Goal: Task Accomplishment & Management: Manage account settings

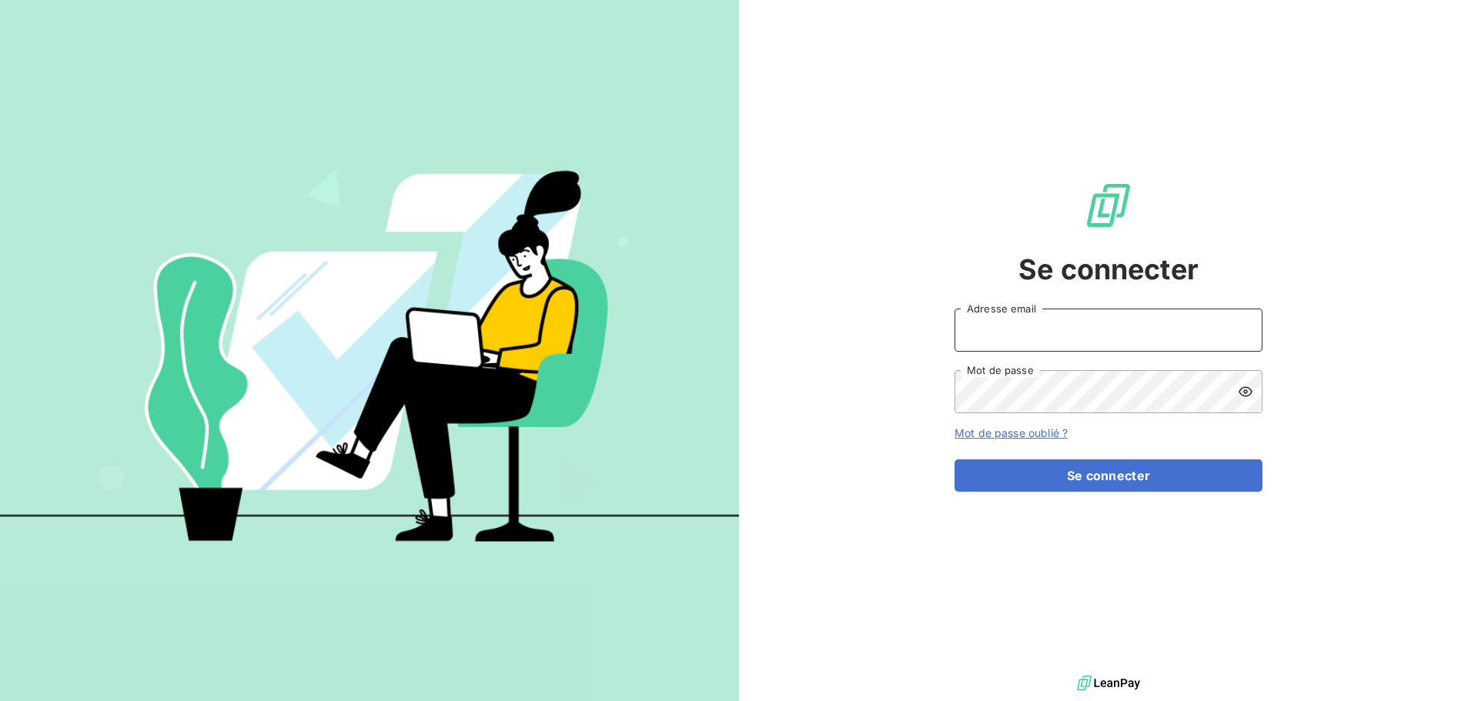
type input "[EMAIL_ADDRESS][DOMAIN_NAME]"
click at [1246, 396] on icon at bounding box center [1246, 391] width 14 height 10
click at [1246, 396] on icon at bounding box center [1246, 391] width 14 height 11
click at [1249, 393] on icon at bounding box center [1245, 391] width 15 height 15
click at [1044, 230] on div "Se connecter facturation.rca@gmail.com Adresse email Mot de passe Mot de passe …" at bounding box center [1109, 336] width 308 height 672
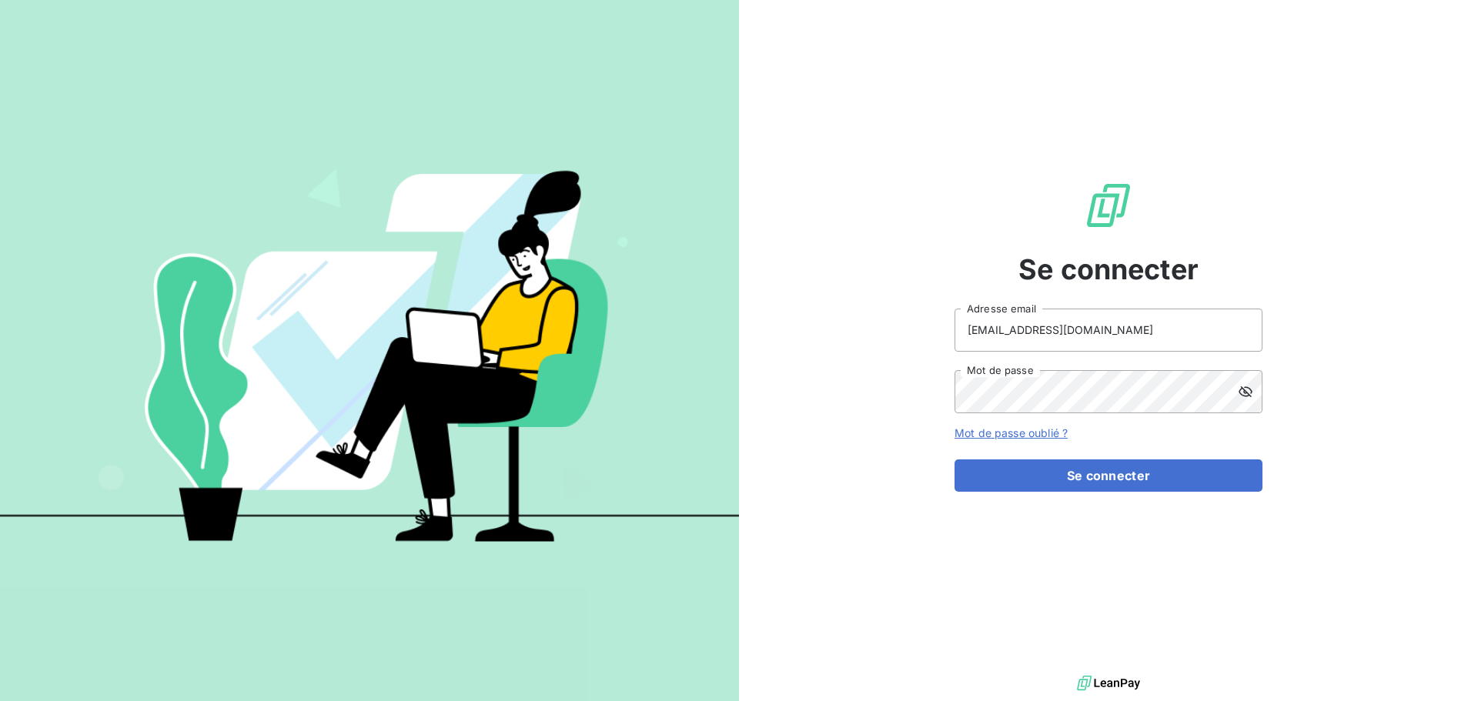
click at [1250, 400] on div at bounding box center [1250, 391] width 25 height 43
click at [1100, 479] on button "Se connecter" at bounding box center [1109, 476] width 308 height 32
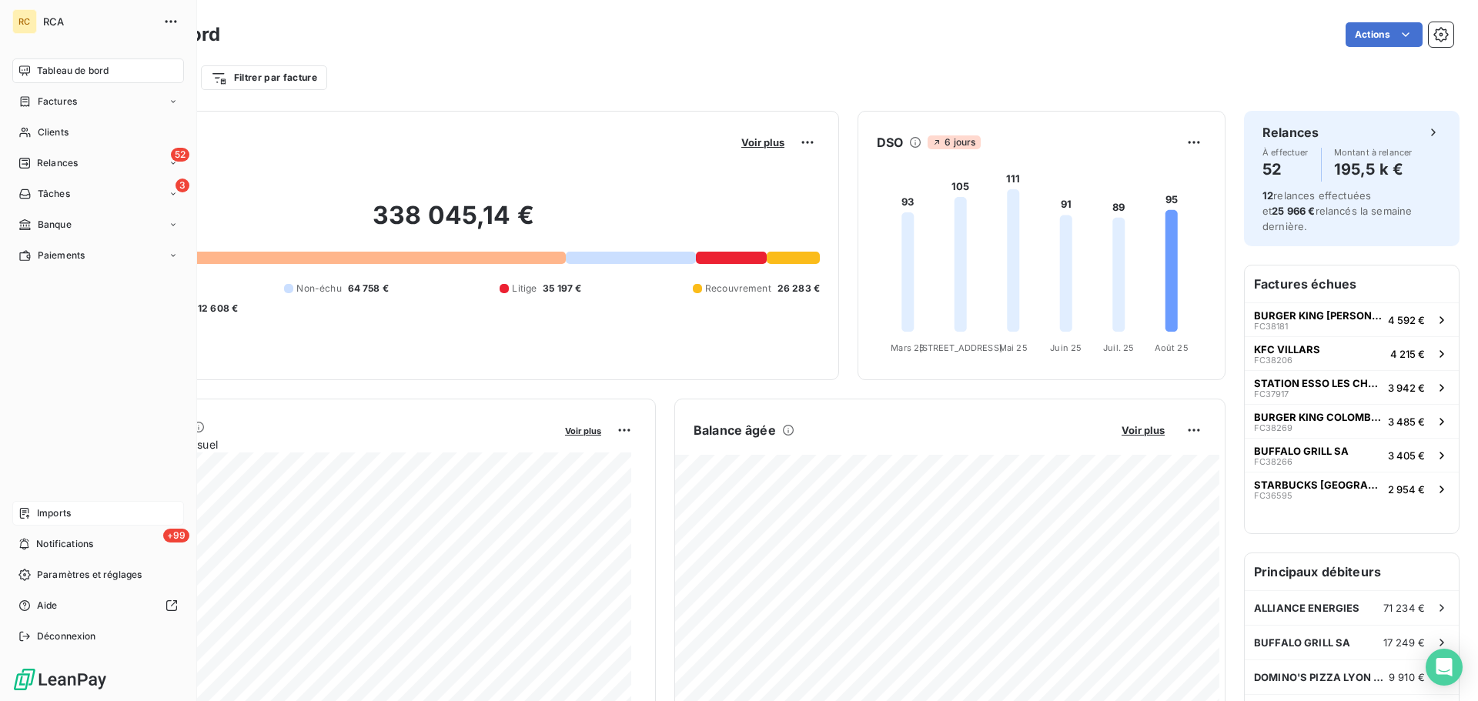
click at [50, 504] on div "Imports" at bounding box center [98, 513] width 172 height 25
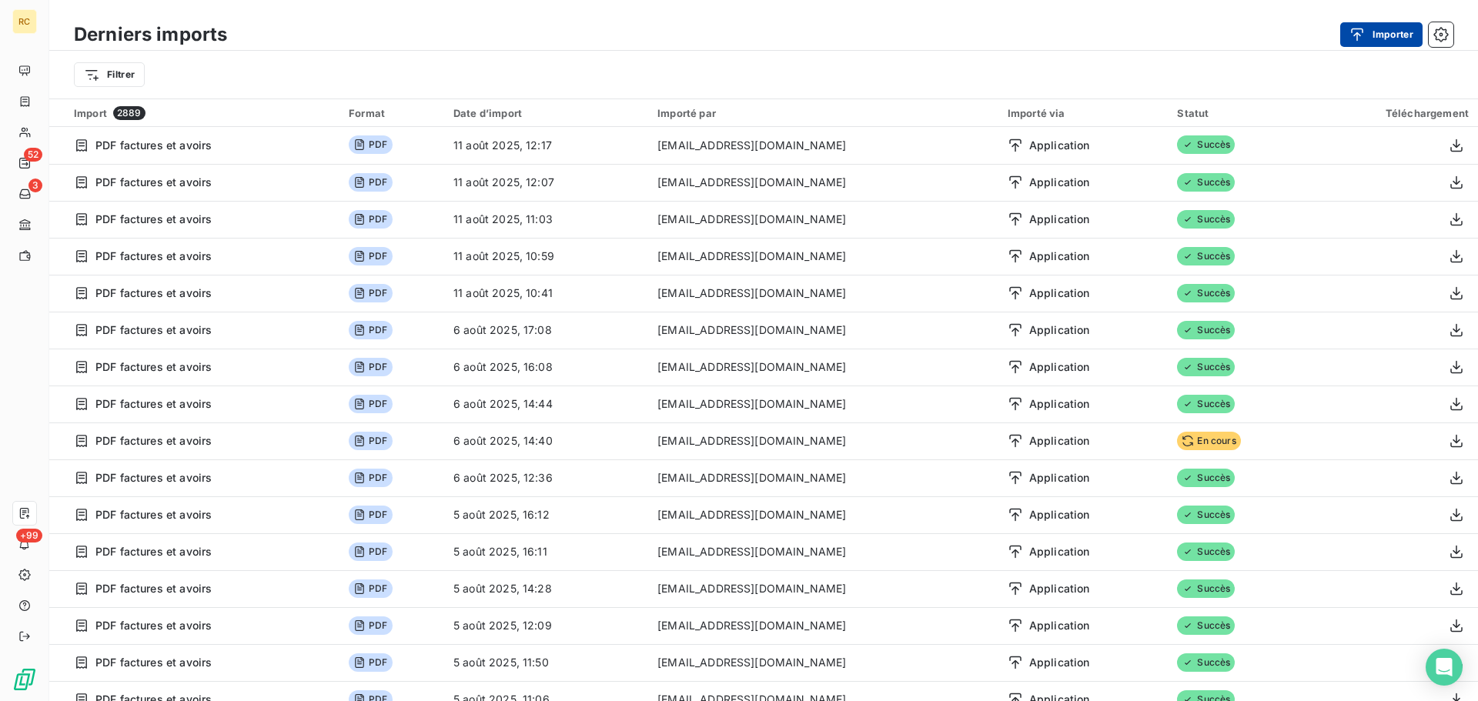
click at [1382, 42] on button "Importer" at bounding box center [1381, 34] width 82 height 25
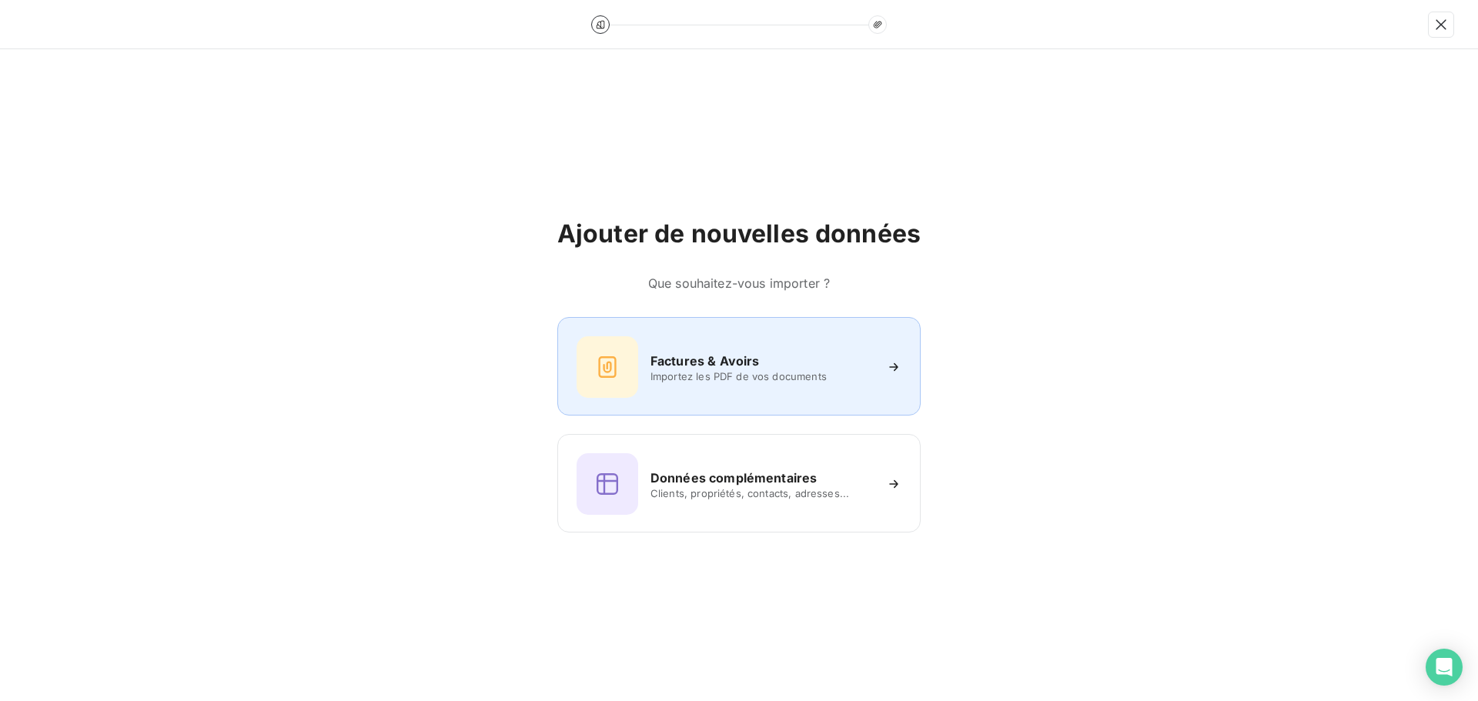
click at [768, 356] on div "Factures & Avoirs" at bounding box center [762, 361] width 223 height 18
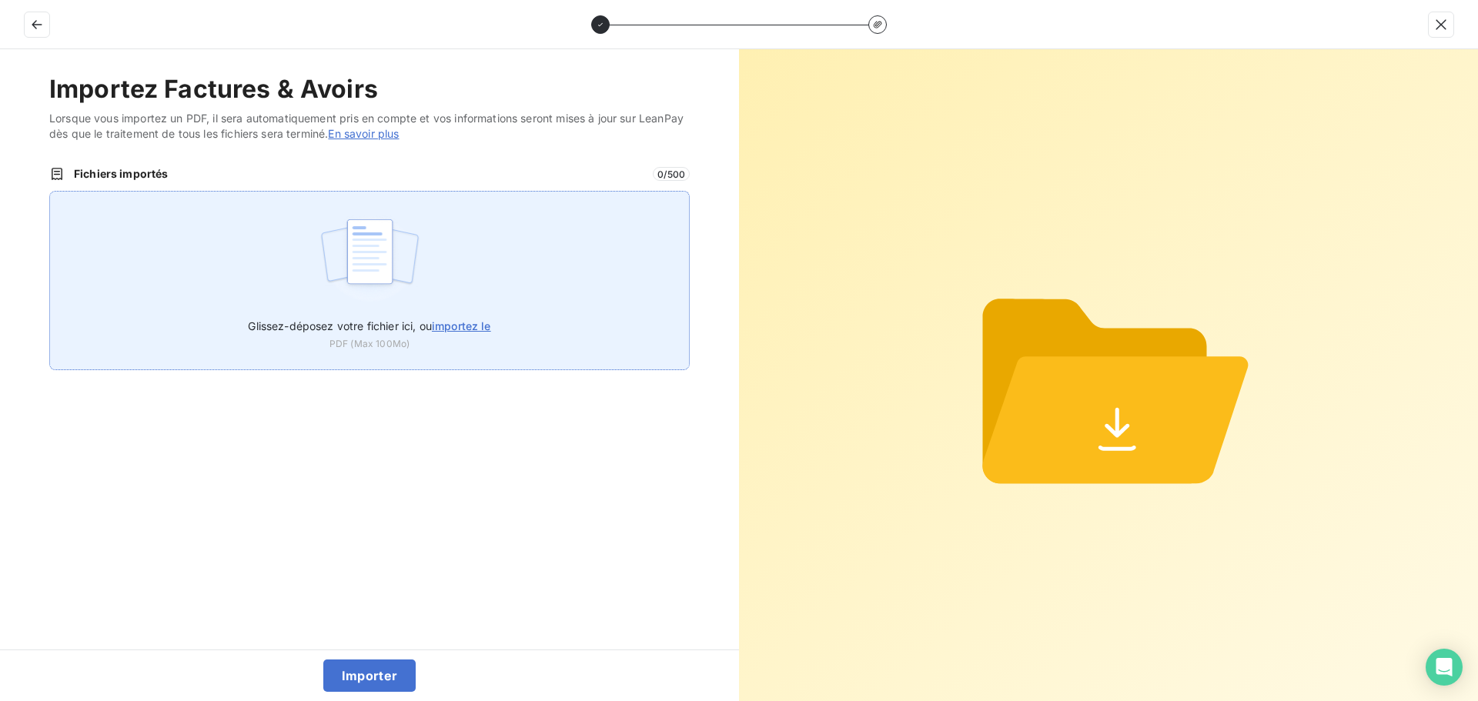
click at [361, 278] on img at bounding box center [370, 259] width 102 height 99
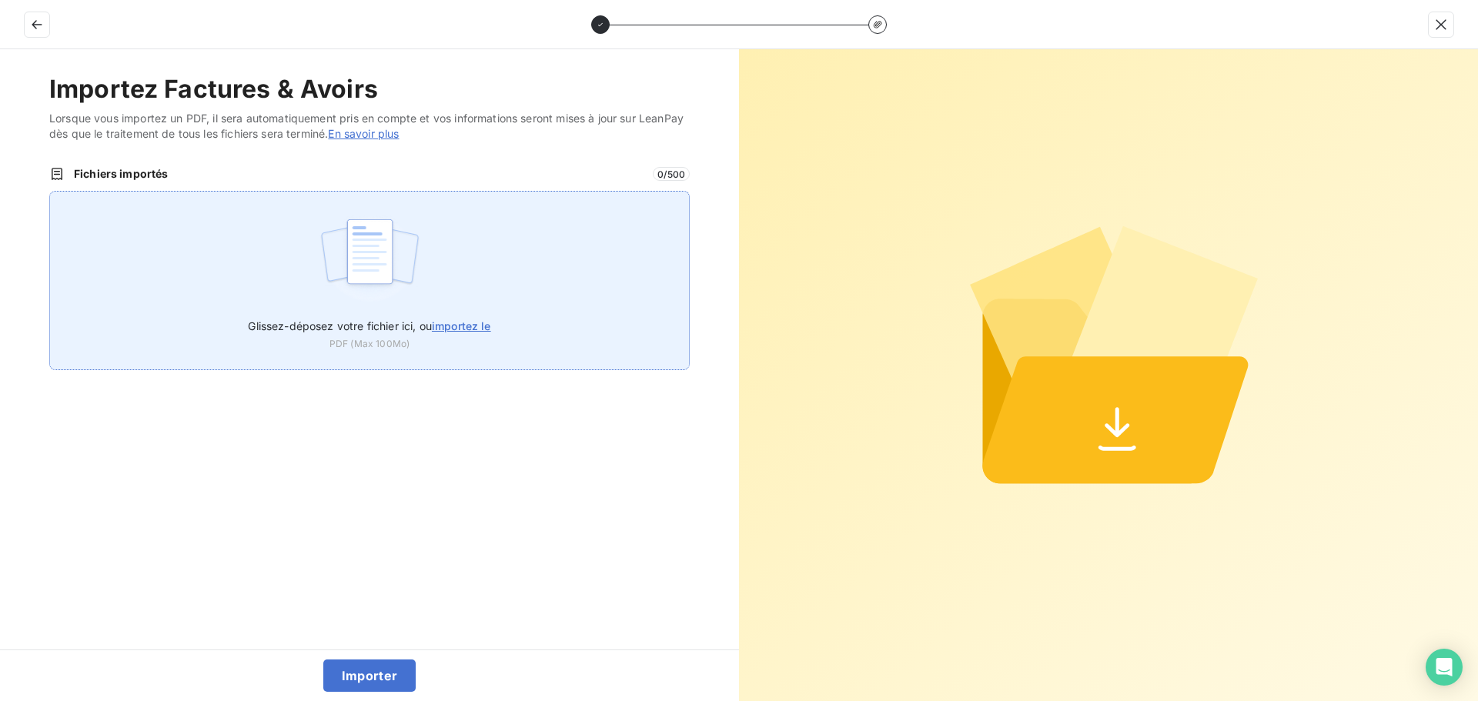
type input "C:\fakepath\FC38478.pdf"
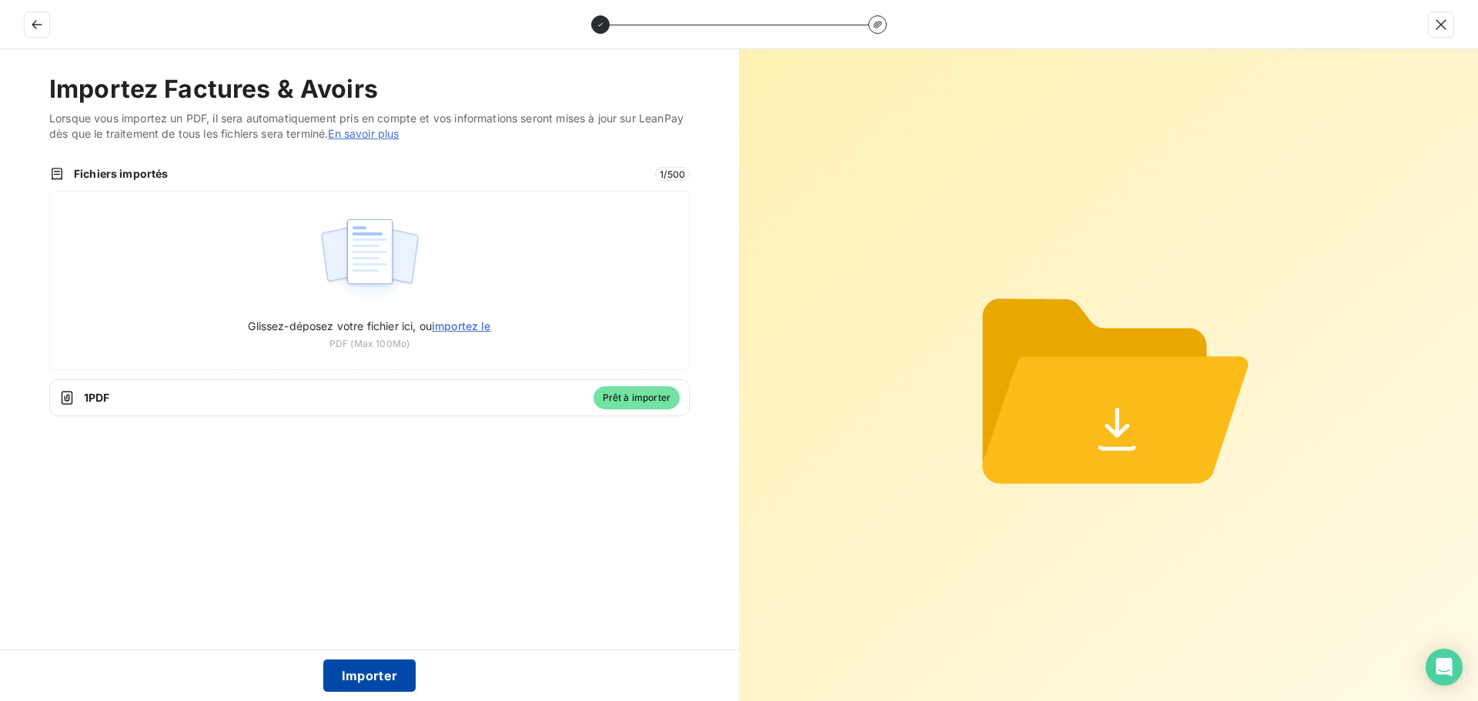
click at [377, 672] on button "Importer" at bounding box center [369, 676] width 93 height 32
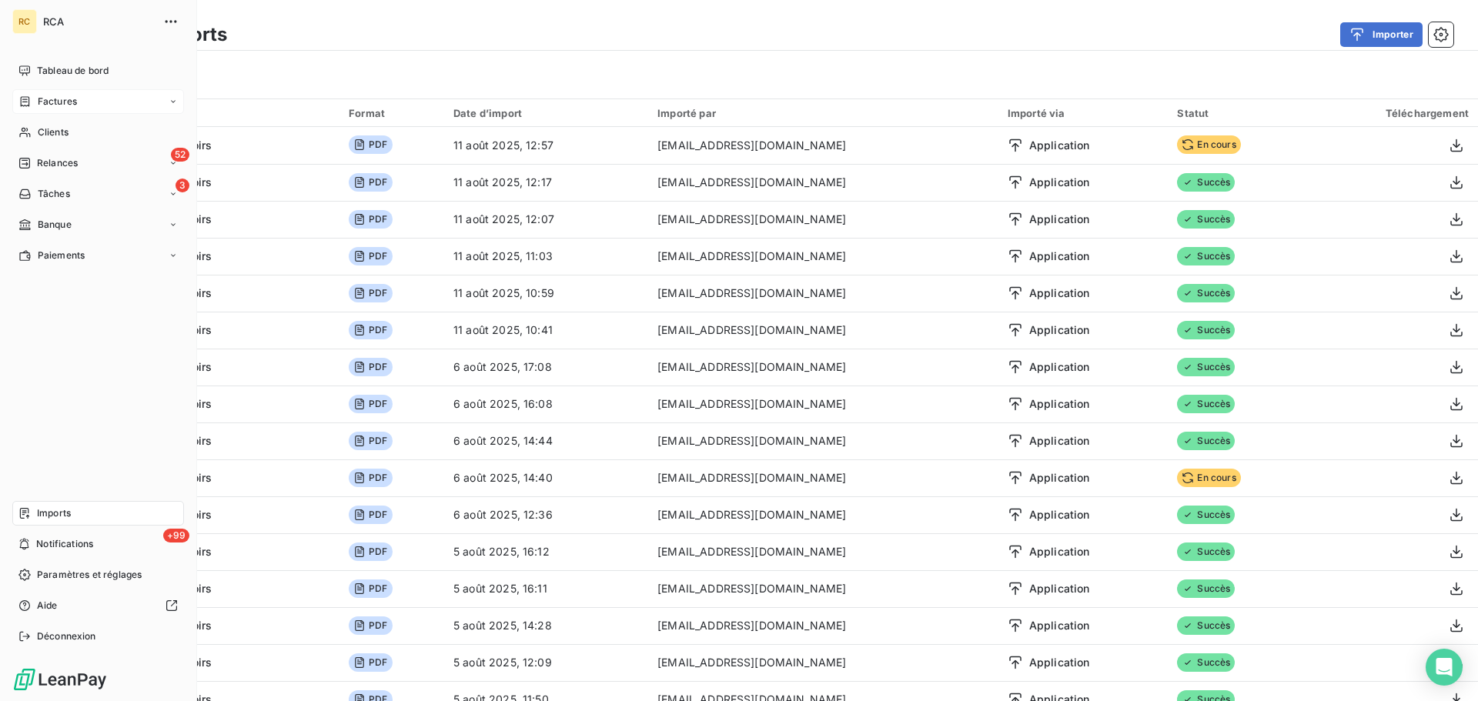
click at [55, 106] on span "Factures" at bounding box center [57, 102] width 39 height 14
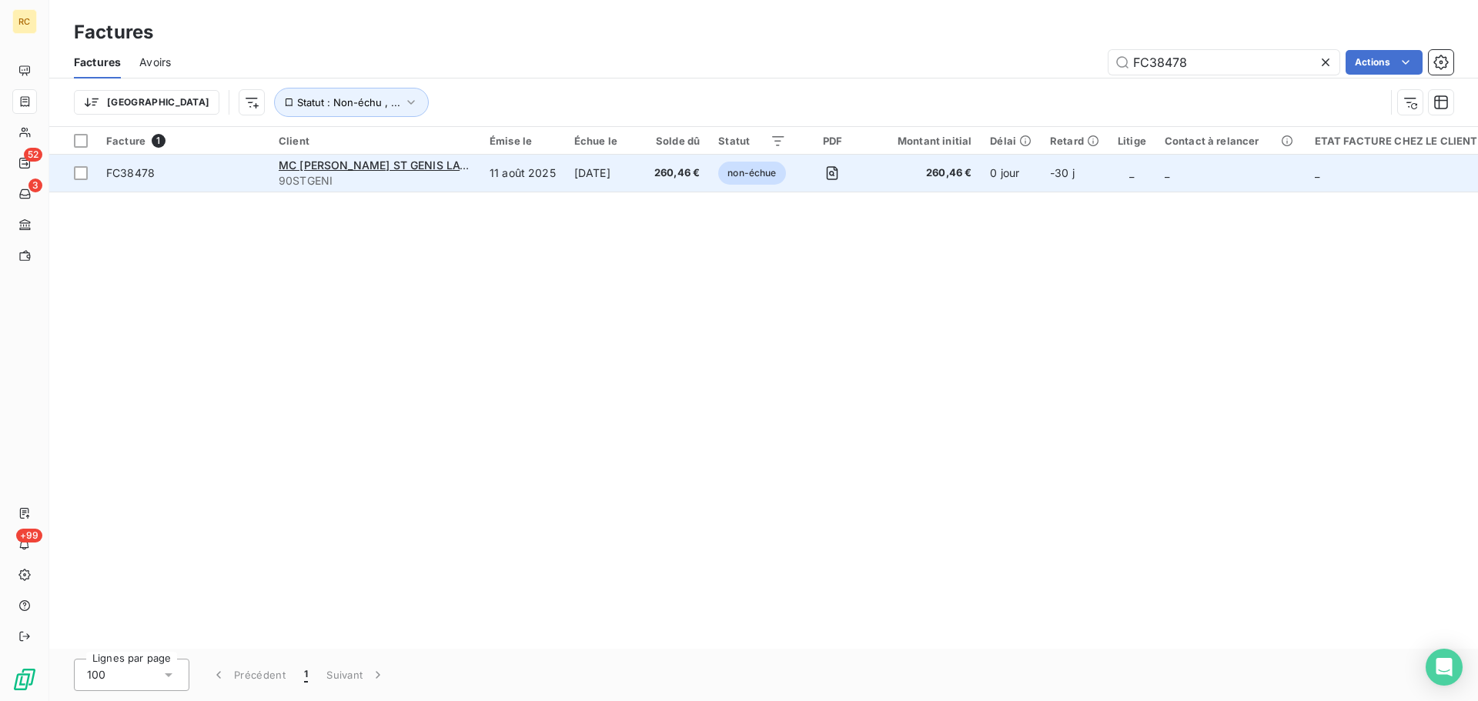
type input "FC38478"
click at [408, 172] on div "MC DONALDS ST GENIS LAVAL 90STGENI" at bounding box center [375, 173] width 192 height 31
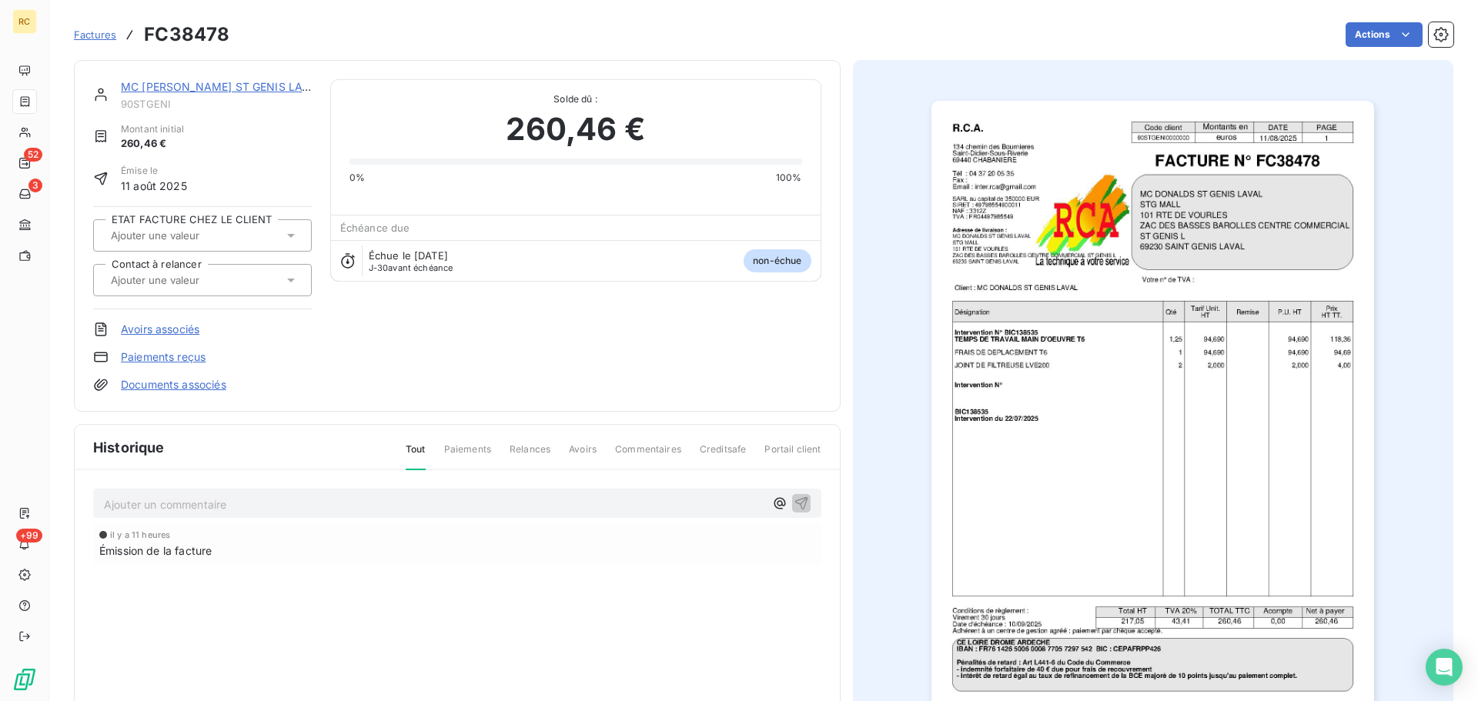
click at [178, 388] on link "Documents associés" at bounding box center [173, 384] width 105 height 15
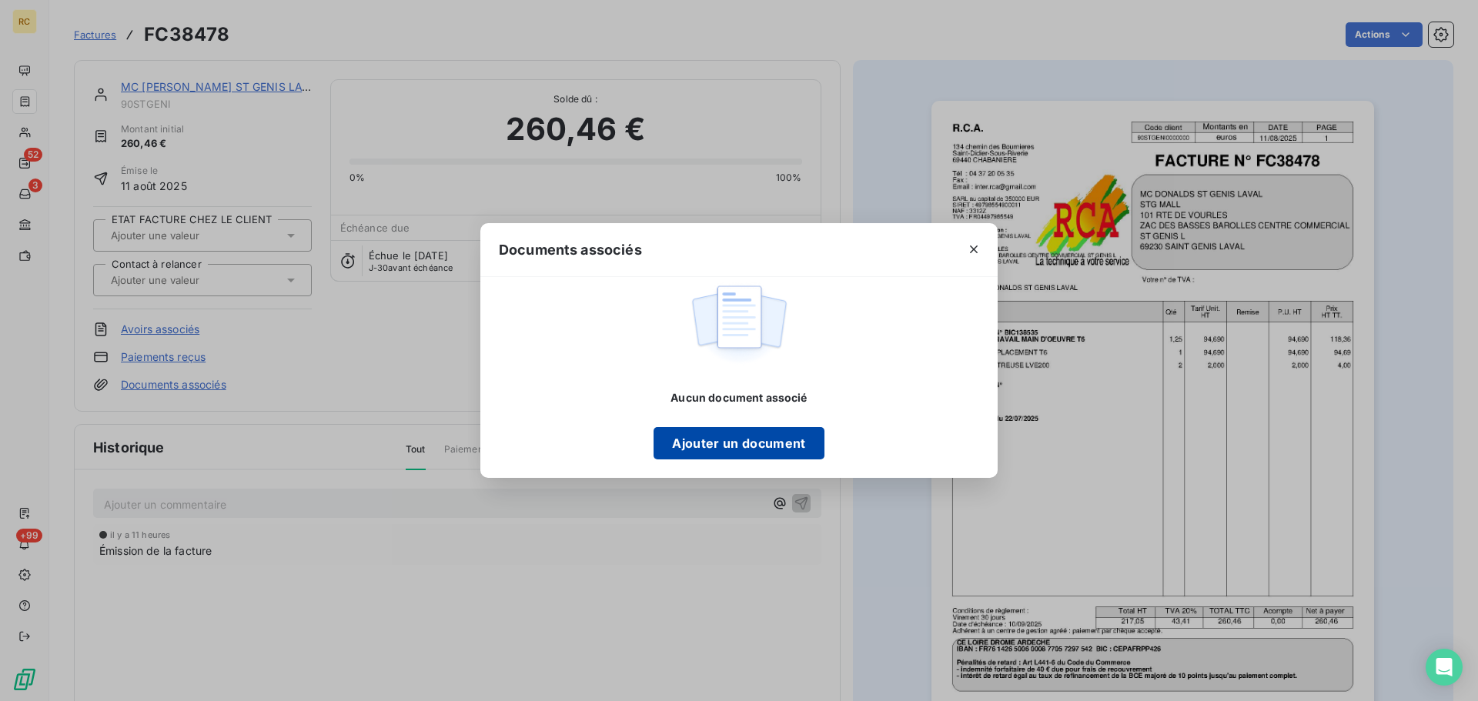
click at [747, 443] on button "Ajouter un document" at bounding box center [739, 443] width 170 height 32
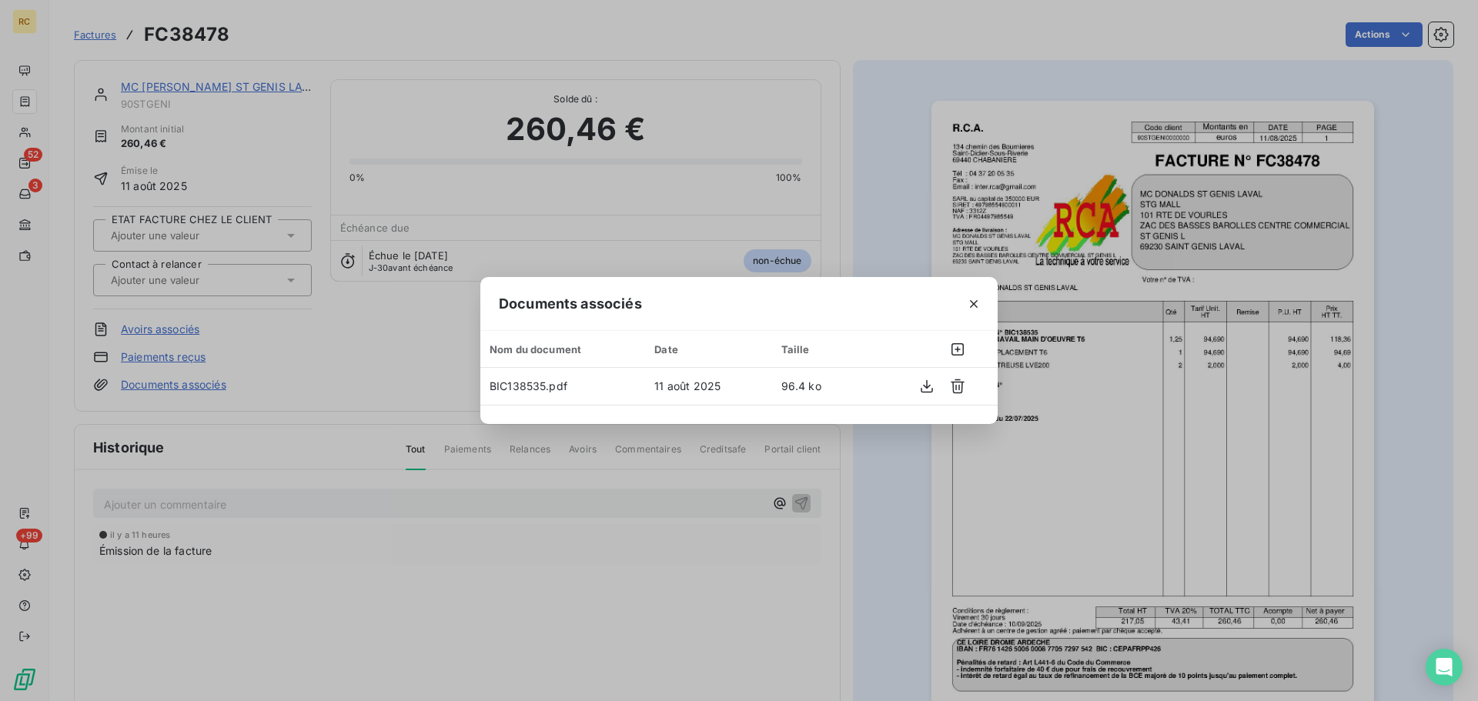
click at [651, 540] on div "Documents associés Nom du document Date Taille BIC138535.pdf 11 août 2025 96.4 …" at bounding box center [739, 350] width 1478 height 701
